Goal: Use online tool/utility

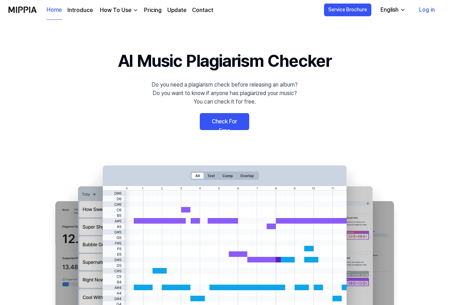
click at [224, 117] on link "Check For Free" at bounding box center [224, 121] width 49 height 17
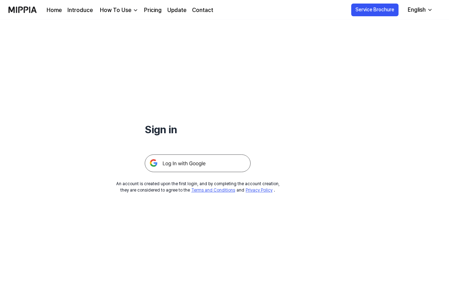
click at [171, 164] on img at bounding box center [198, 163] width 106 height 18
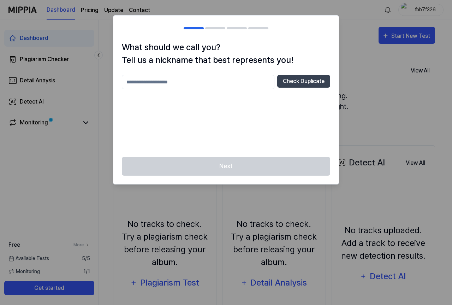
click at [152, 83] on input "text" at bounding box center [198, 82] width 152 height 14
click at [290, 80] on button "Check Duplicate" at bounding box center [303, 81] width 53 height 13
drag, startPoint x: 135, startPoint y: 84, endPoint x: 125, endPoint y: 84, distance: 9.5
click at [125, 84] on input "*****" at bounding box center [198, 82] width 152 height 14
type input "******"
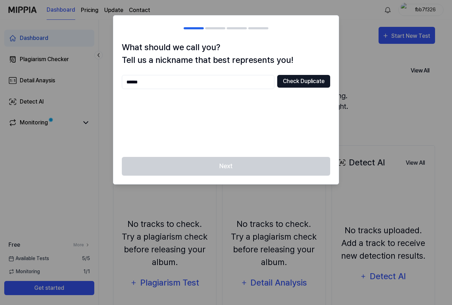
click at [320, 79] on button "Check Duplicate" at bounding box center [303, 81] width 53 height 13
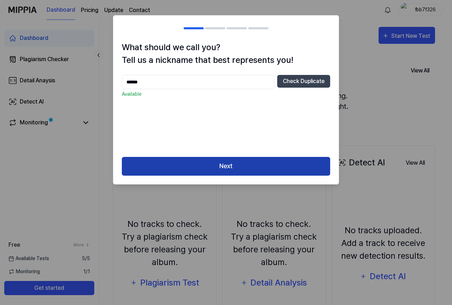
click at [232, 170] on button "Next" at bounding box center [226, 166] width 208 height 19
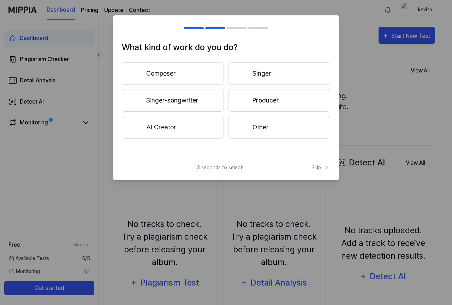
click at [180, 72] on button "Composer" at bounding box center [173, 73] width 102 height 23
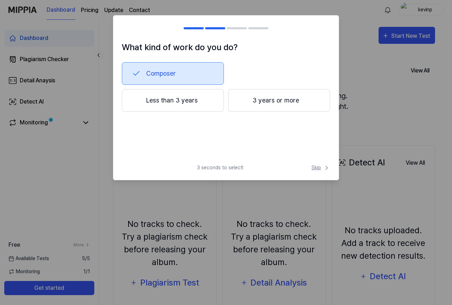
click at [312, 168] on span "Skip" at bounding box center [320, 167] width 19 height 7
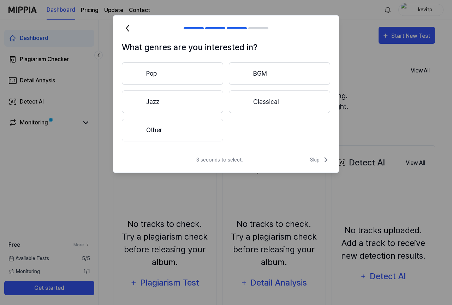
click at [314, 160] on span "Skip" at bounding box center [320, 159] width 20 height 8
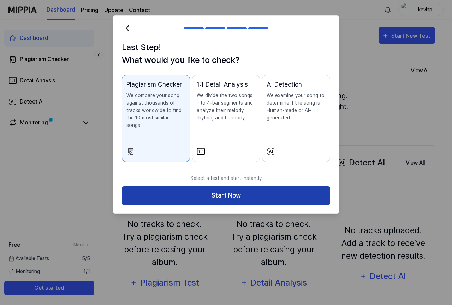
click at [226, 188] on button "Start Now" at bounding box center [226, 195] width 208 height 19
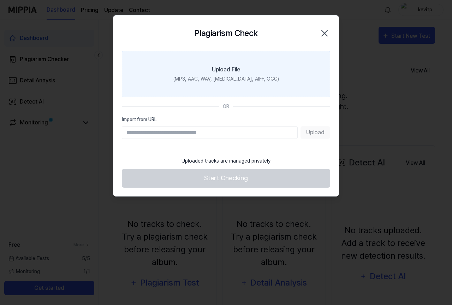
click at [221, 68] on div "Upload File" at bounding box center [226, 69] width 28 height 8
click at [0, 0] on input "Upload File (MP3, AAC, WAV, FLAC, AIFF, OGG)" at bounding box center [0, 0] width 0 height 0
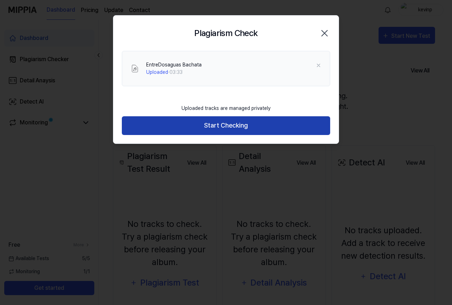
click at [225, 128] on button "Start Checking" at bounding box center [226, 125] width 208 height 19
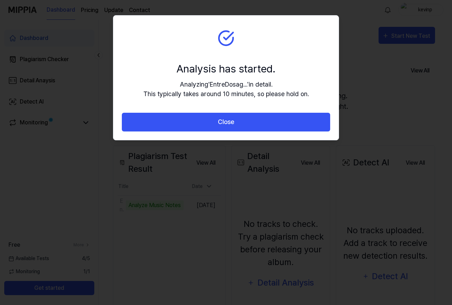
click at [212, 91] on div "Analyzing ' EntreDosag... ' in detail. This typically takes around 10 minutes, …" at bounding box center [226, 88] width 166 height 19
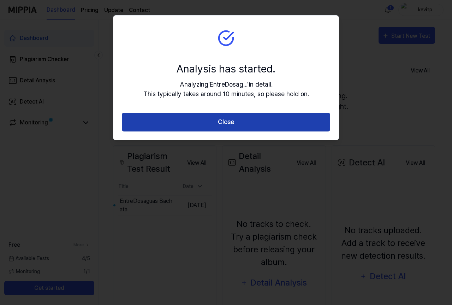
click at [235, 124] on button "Close" at bounding box center [226, 122] width 208 height 19
